Goal: Transaction & Acquisition: Obtain resource

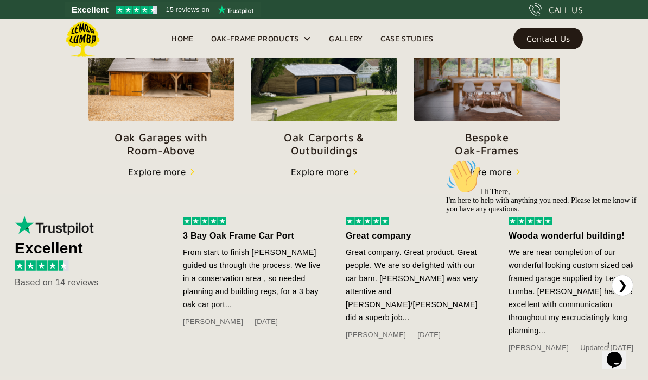
scroll to position [431, 0]
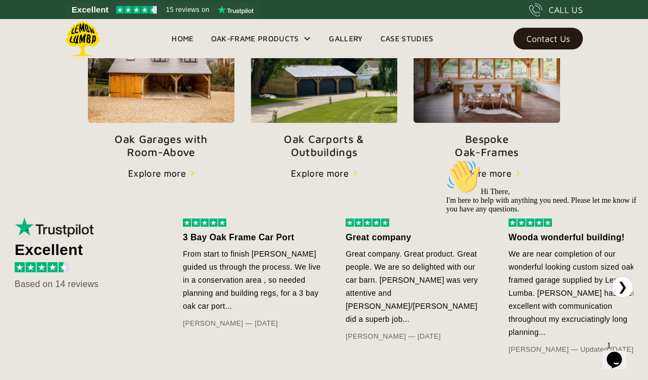
click at [337, 146] on p "Oak Carports & Outbuildings" at bounding box center [324, 145] width 147 height 26
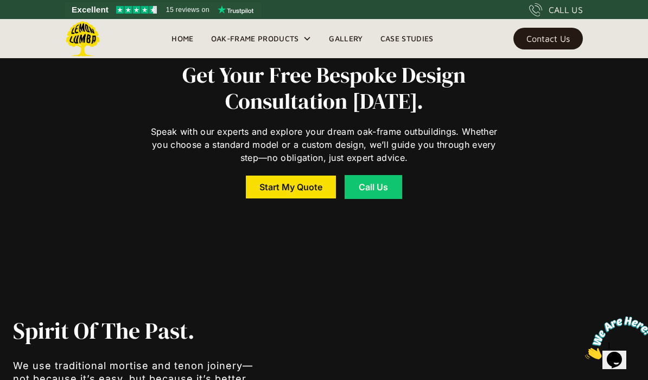
scroll to position [4165, 0]
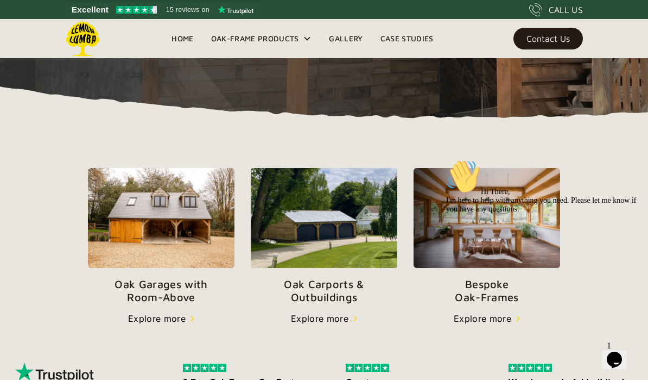
scroll to position [286, 0]
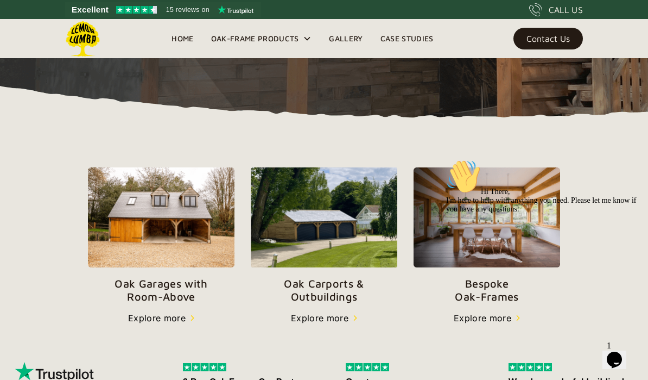
click at [302, 287] on p "Oak Carports & Outbuildings" at bounding box center [324, 290] width 147 height 26
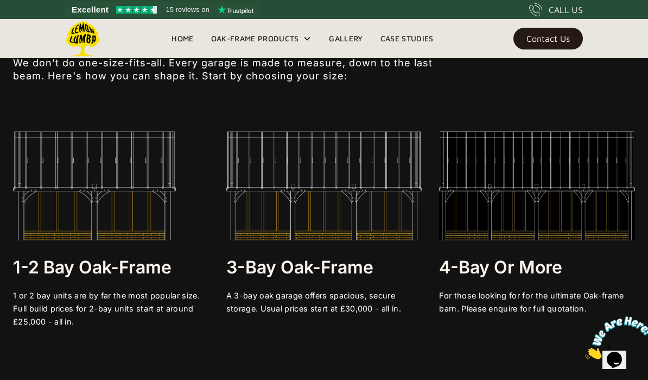
scroll to position [1920, 0]
click at [65, 257] on h3 "1-2 bay Oak-frame" at bounding box center [111, 267] width 196 height 22
click at [44, 201] on img at bounding box center [94, 185] width 163 height 109
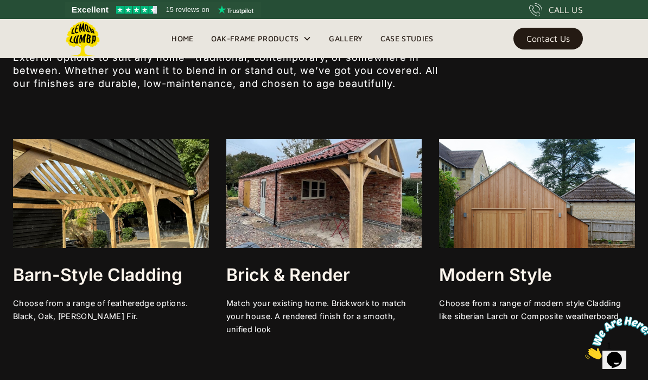
scroll to position [3053, 0]
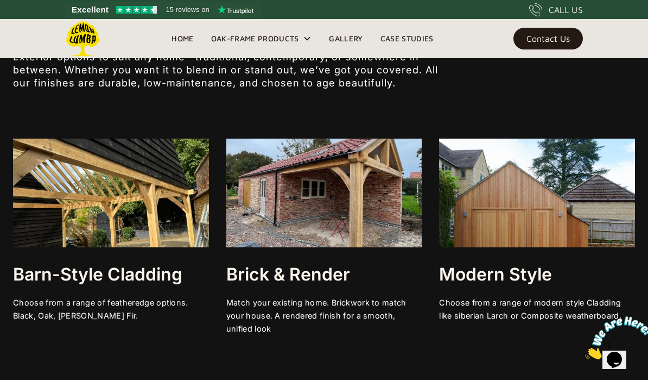
click at [485, 285] on h3 "Modern Style" at bounding box center [537, 274] width 196 height 22
click at [262, 202] on img at bounding box center [324, 192] width 196 height 109
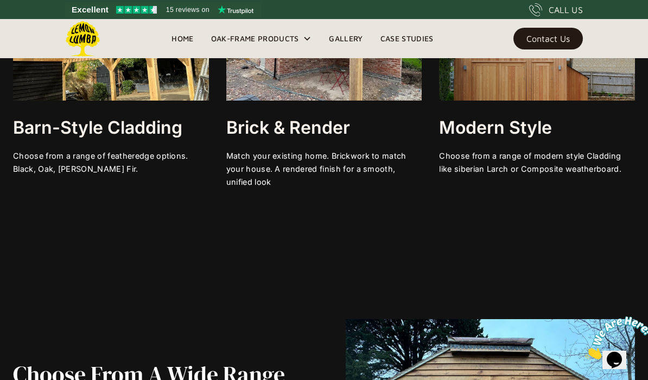
scroll to position [3218, 0]
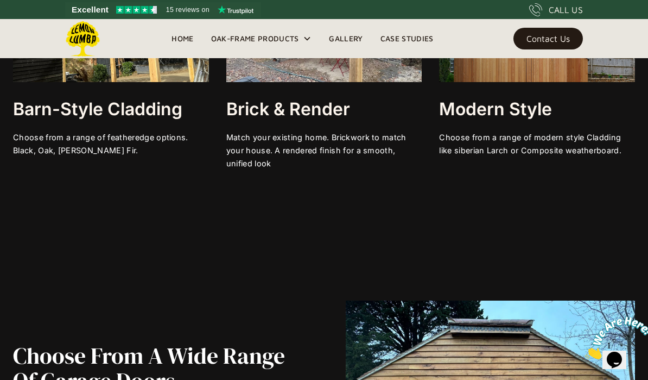
click at [559, 157] on div "Choose from a range of modern style Cladding like siberian Larch or Composite w…" at bounding box center [537, 144] width 196 height 26
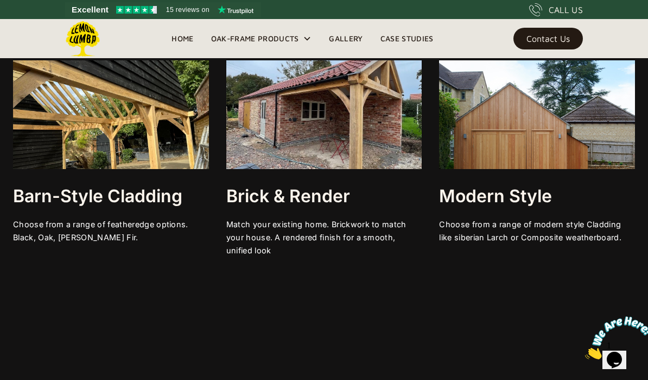
scroll to position [3127, 0]
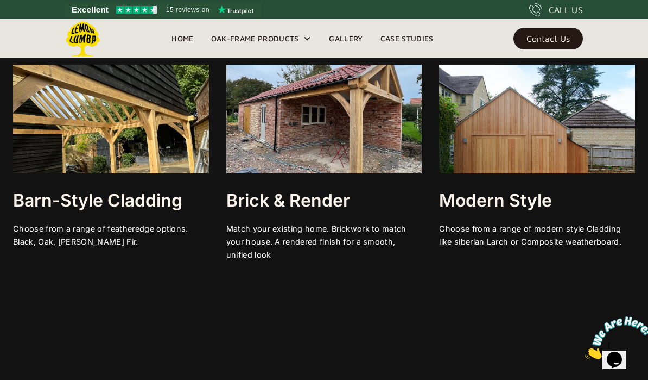
click at [571, 211] on h3 "Modern Style" at bounding box center [537, 201] width 196 height 22
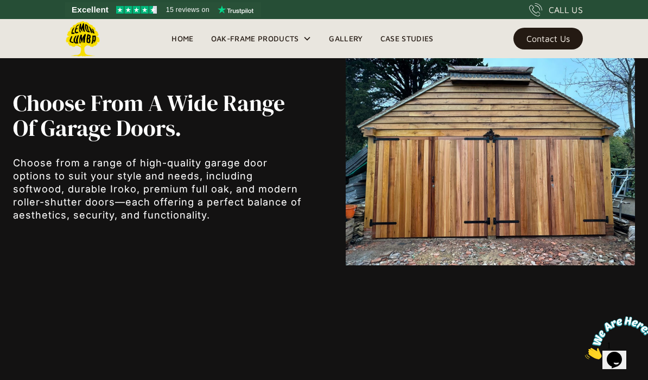
scroll to position [3471, 0]
click at [302, 38] on div "Oak-Frame Products" at bounding box center [262, 38] width 118 height 39
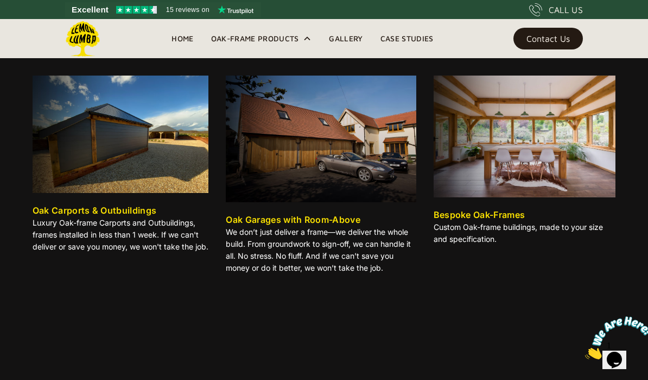
click at [146, 217] on p "Luxury Oak-frame Carports and Outbuildings, frames installed in less than 1 wee…" at bounding box center [121, 235] width 176 height 36
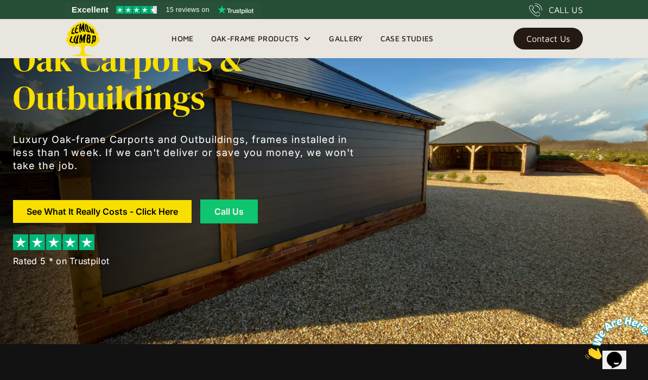
scroll to position [37, 0]
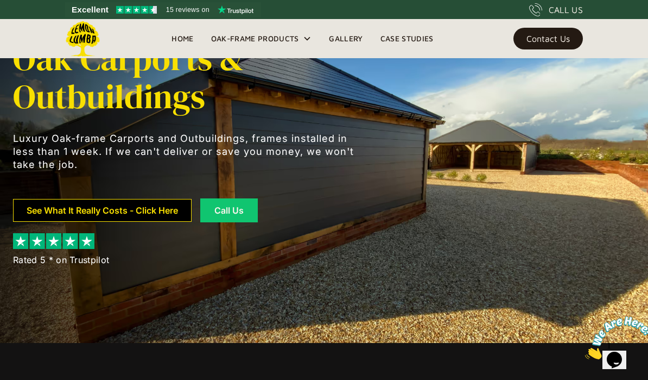
click at [166, 204] on link "See What It Really Costs - Click Here" at bounding box center [102, 210] width 179 height 23
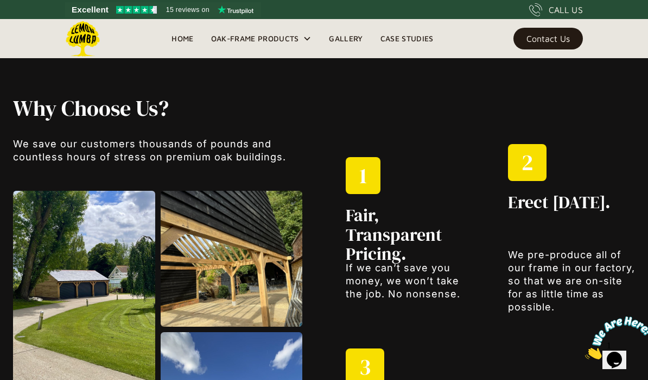
scroll to position [1032, 0]
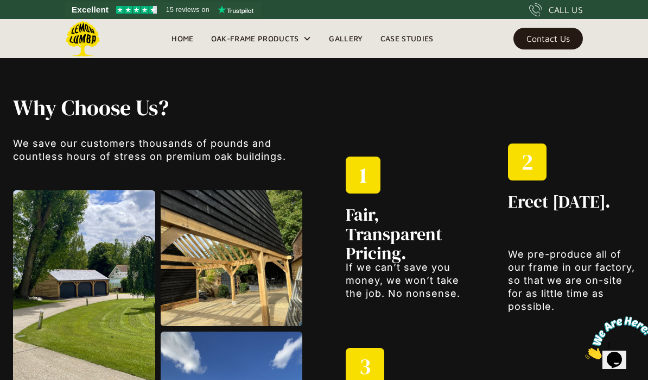
click at [382, 233] on h2 "Fair, Transparent Pricing." at bounding box center [410, 234] width 128 height 58
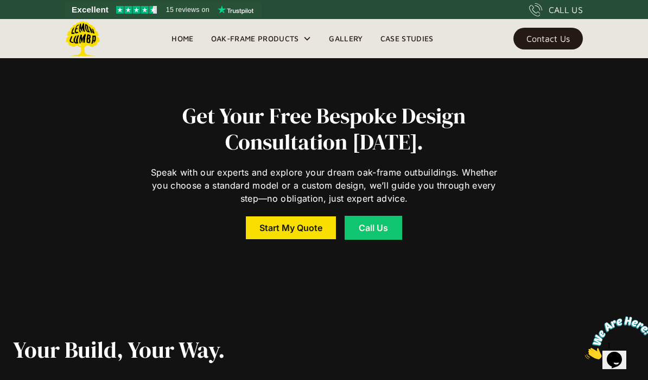
scroll to position [1598, 0]
click at [299, 230] on link "Start My Quote" at bounding box center [291, 227] width 90 height 23
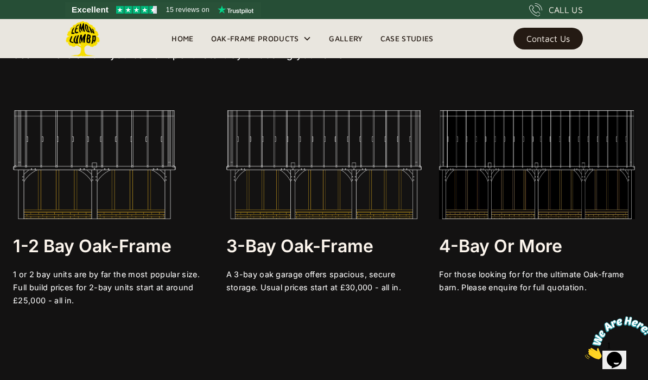
scroll to position [1941, 0]
click at [109, 192] on img at bounding box center [94, 164] width 163 height 109
click at [141, 251] on h3 "1-2 bay Oak-frame" at bounding box center [111, 246] width 196 height 22
click at [137, 285] on div "1 or 2 bay units are by far the most popular size. Full build prices for 2-bay …" at bounding box center [111, 286] width 196 height 39
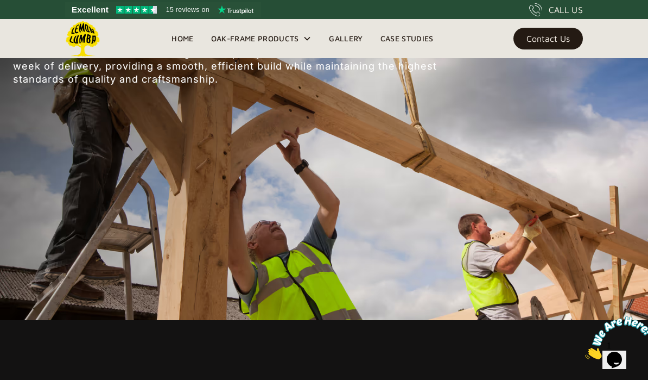
scroll to position [5681, 0]
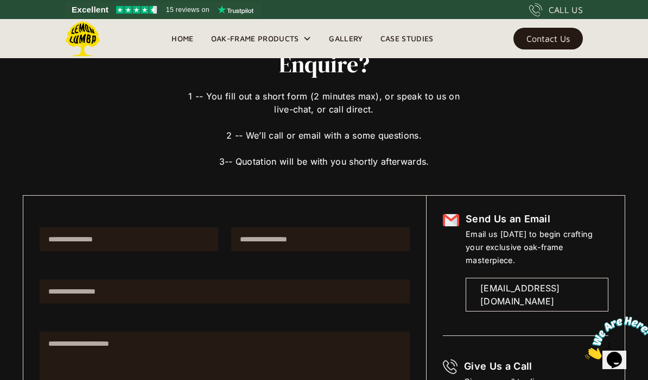
scroll to position [75, 0]
